Goal: Task Accomplishment & Management: Complete application form

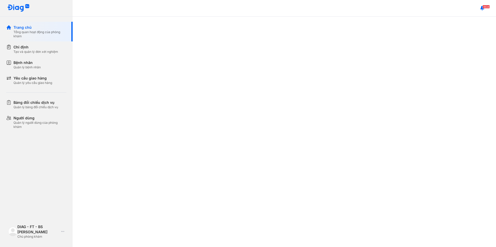
click at [50, 53] on div "Tạo và quản lý đơn xét nghiệm" at bounding box center [35, 52] width 45 height 4
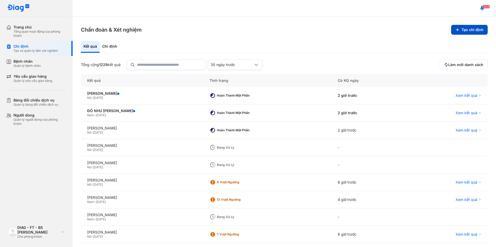
click at [459, 29] on button "Tạo chỉ định" at bounding box center [469, 30] width 37 height 10
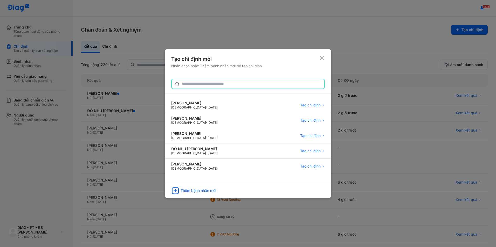
click at [237, 87] on input "text" at bounding box center [251, 83] width 139 height 9
type input "***"
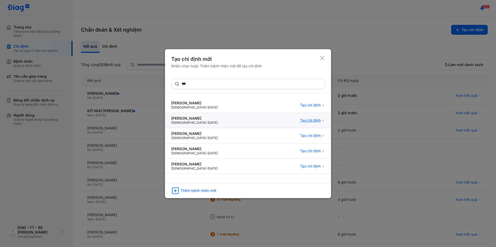
click at [305, 121] on span "Tạo chỉ định" at bounding box center [310, 120] width 20 height 5
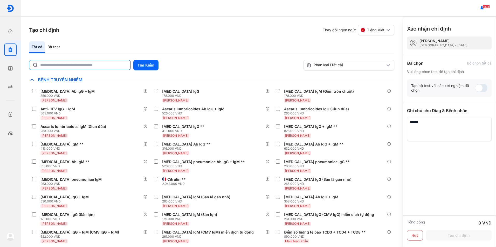
click at [87, 66] on input "text" at bounding box center [83, 64] width 87 height 9
click at [148, 68] on button "Tìm Kiếm" at bounding box center [145, 65] width 25 height 10
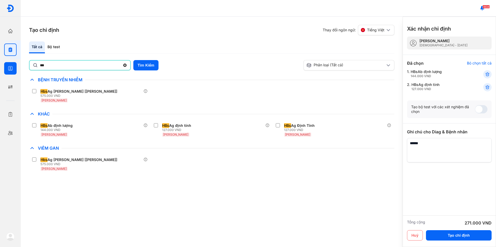
drag, startPoint x: 56, startPoint y: 66, endPoint x: 17, endPoint y: 63, distance: 39.0
click at [17, 63] on div "Trang chủ Tổng quan hoạt động của phòng khám Chỉ định Tạo và quản lý đơn xét ng…" at bounding box center [248, 123] width 496 height 247
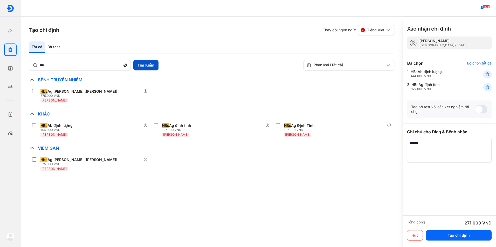
click at [141, 63] on button "Tìm Kiếm" at bounding box center [145, 65] width 25 height 10
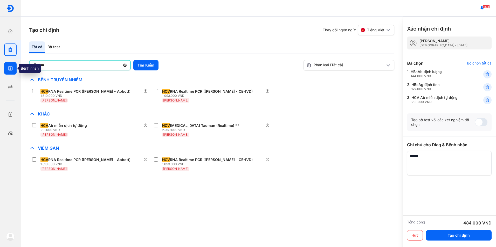
drag, startPoint x: 81, startPoint y: 67, endPoint x: 4, endPoint y: 68, distance: 76.5
click at [4, 68] on div "Trang chủ Tổng quan hoạt động của phòng khám Chỉ định Tạo và quản lý đơn xét ng…" at bounding box center [248, 123] width 496 height 247
type input "********"
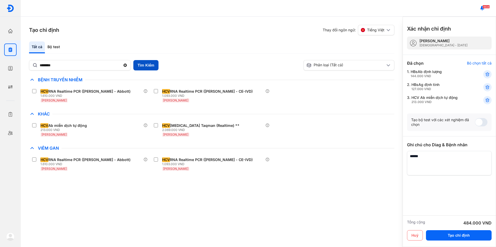
click at [139, 68] on button "Tìm Kiếm" at bounding box center [145, 65] width 25 height 10
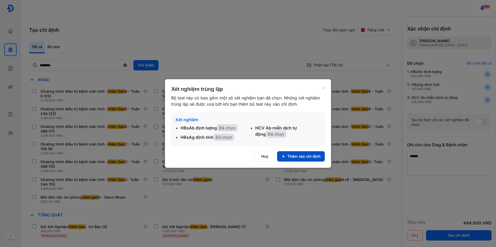
click at [298, 156] on button "Thêm vào chỉ định" at bounding box center [301, 156] width 48 height 10
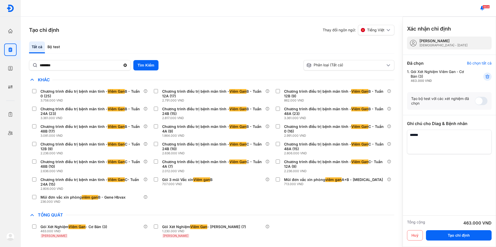
click at [431, 142] on textarea at bounding box center [449, 142] width 85 height 24
type textarea "**********"
click at [451, 235] on button "Tạo chỉ định" at bounding box center [459, 235] width 66 height 10
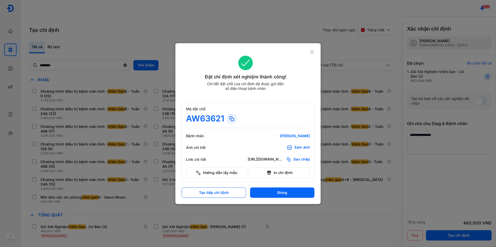
click at [312, 51] on icon at bounding box center [311, 52] width 5 height 5
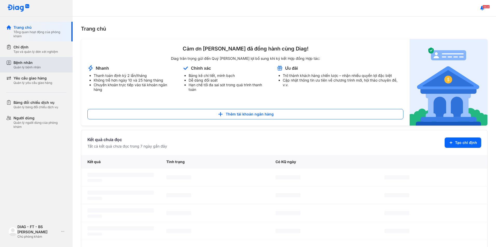
click at [29, 69] on div "Quản lý bệnh nhân" at bounding box center [26, 67] width 27 height 4
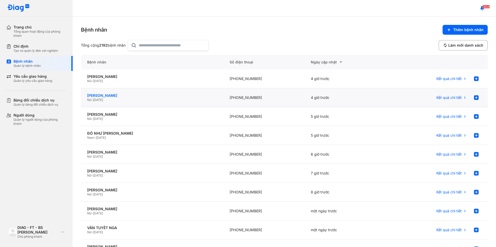
click at [152, 97] on div "[PERSON_NAME]" at bounding box center [152, 95] width 130 height 5
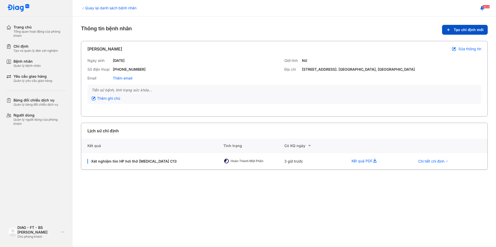
click at [460, 33] on button "Tạo chỉ định mới" at bounding box center [465, 30] width 46 height 10
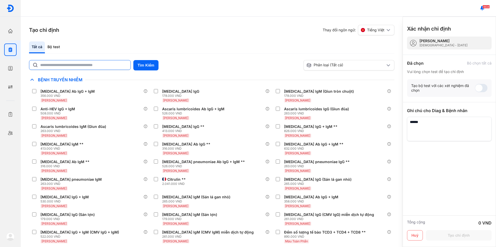
click at [101, 67] on input "text" at bounding box center [83, 64] width 87 height 9
type input "*******"
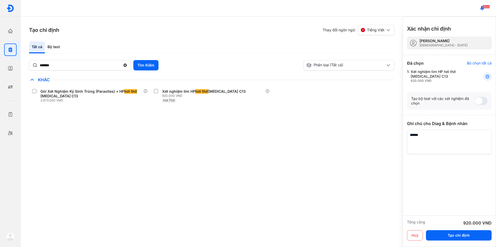
click at [431, 137] on textarea at bounding box center [449, 142] width 85 height 24
click at [446, 137] on textarea at bounding box center [449, 142] width 85 height 24
type textarea "**********"
click at [454, 234] on button "Tạo chỉ định" at bounding box center [459, 235] width 66 height 10
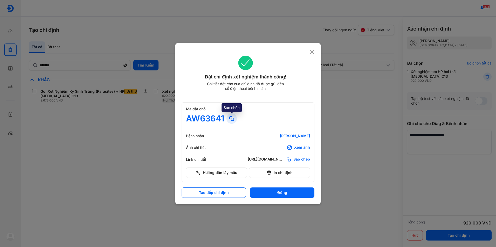
click at [231, 117] on use at bounding box center [231, 119] width 4 height 4
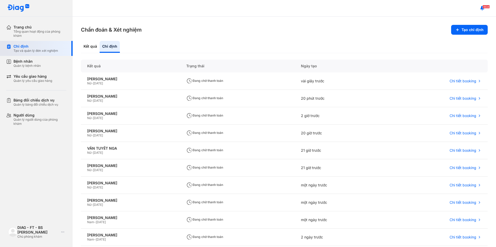
click at [42, 53] on div "Tạo và quản lý đơn xét nghiệm" at bounding box center [35, 51] width 45 height 4
click at [18, 44] on div "Chỉ định" at bounding box center [35, 46] width 45 height 5
click at [33, 61] on div "Bệnh nhân" at bounding box center [26, 61] width 27 height 5
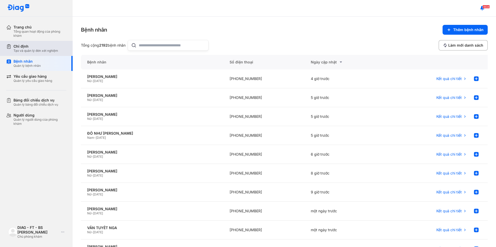
click at [43, 54] on div "Chỉ định Tạo và quản lý đơn xét nghiệm" at bounding box center [39, 48] width 66 height 15
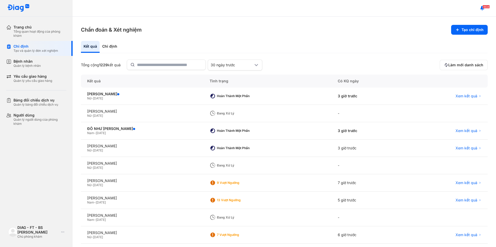
click at [450, 35] on div "Chẩn đoán & Xét nghiệm Tạo chỉ định Kết quả Chỉ định Tổng cộng 1229 kết quả 30 …" at bounding box center [284, 132] width 423 height 231
click at [464, 31] on button "Tạo chỉ định" at bounding box center [469, 30] width 37 height 10
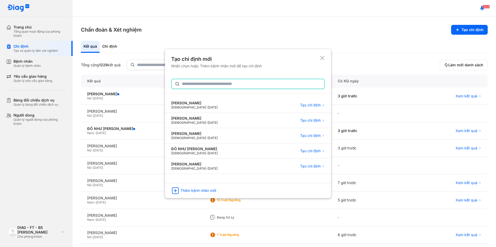
click at [252, 86] on input "text" at bounding box center [251, 83] width 139 height 9
type input "*"
click at [171, 87] on div "Tạo chỉ định mới Nhấn chọn hoặc Thêm bệnh nhân mới để tạo chỉ định *** [PERSON_…" at bounding box center [248, 123] width 166 height 149
type input "*******"
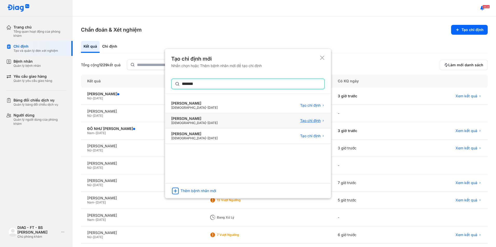
click at [310, 121] on span "Tạo chỉ định" at bounding box center [310, 120] width 20 height 5
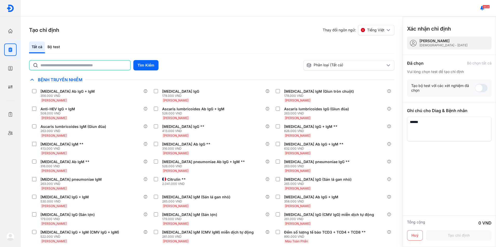
click at [102, 66] on input "text" at bounding box center [83, 65] width 87 height 9
type input "******"
click at [137, 65] on button "Tìm Kiếm" at bounding box center [145, 65] width 25 height 10
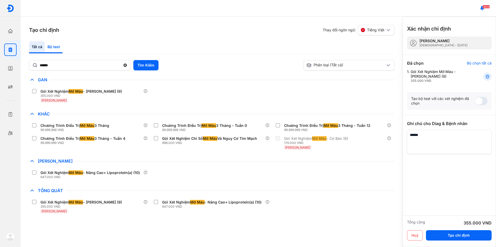
click at [47, 50] on div "Bộ test" at bounding box center [54, 47] width 18 height 12
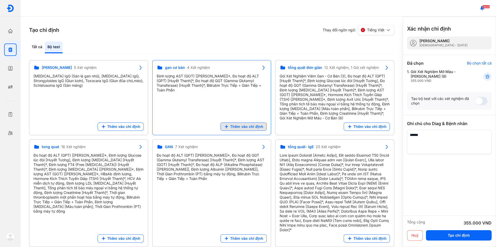
drag, startPoint x: 241, startPoint y: 126, endPoint x: 295, endPoint y: 130, distance: 53.3
click at [242, 126] on span "Thêm vào chỉ định" at bounding box center [246, 126] width 33 height 5
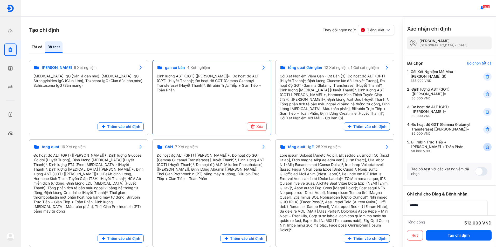
click at [485, 150] on icon at bounding box center [487, 147] width 5 height 5
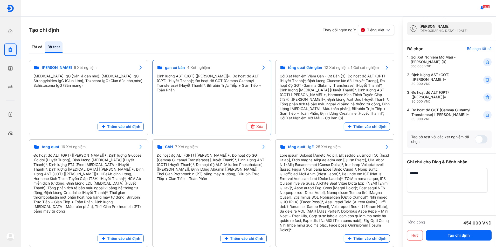
scroll to position [27, 0]
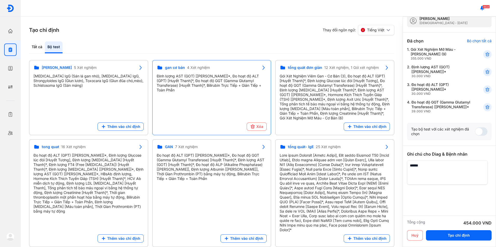
click at [450, 175] on textarea at bounding box center [447, 172] width 81 height 24
type textarea "**********"
click at [463, 239] on button "Tạo chỉ định" at bounding box center [459, 235] width 66 height 10
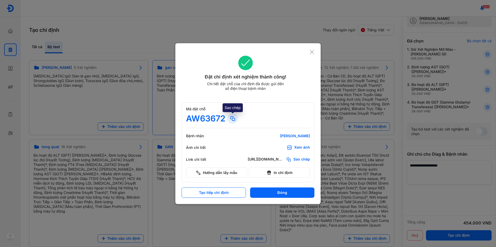
click at [233, 118] on icon at bounding box center [232, 119] width 6 height 6
click at [310, 50] on icon at bounding box center [311, 52] width 5 height 5
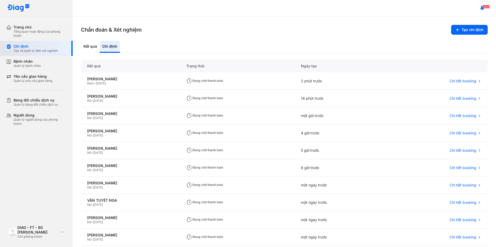
click at [37, 51] on div "Tạo và quản lý đơn xét nghiệm" at bounding box center [35, 51] width 45 height 4
click at [24, 49] on div "Tạo và quản lý đơn xét nghiệm" at bounding box center [35, 51] width 45 height 4
click at [100, 46] on div "Kết quả" at bounding box center [110, 47] width 20 height 12
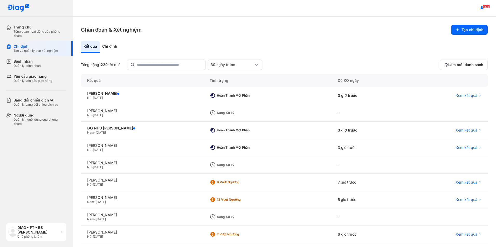
click at [47, 230] on div "DIAG - FT - BS [PERSON_NAME]" at bounding box center [38, 230] width 42 height 9
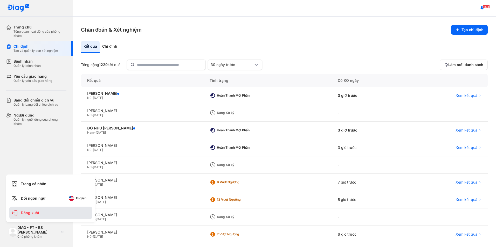
click at [37, 214] on div "Đăng xuất" at bounding box center [50, 213] width 83 height 12
